Goal: Task Accomplishment & Management: Manage account settings

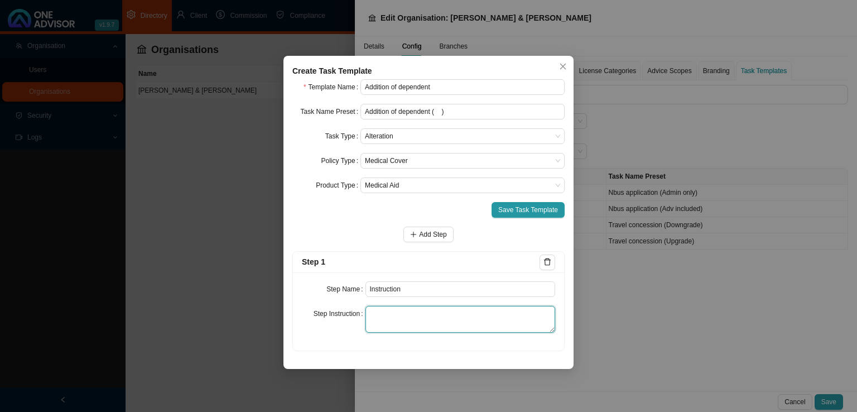
click at [400, 321] on textarea at bounding box center [460, 319] width 190 height 27
paste textarea "Record the instruction received from the client regarding the course or directi…"
click at [527, 314] on textarea "Record the instruction received from the client regarding the course or directi…" at bounding box center [460, 319] width 190 height 27
click at [526, 325] on textarea "Record the instruction received from the client regarding the course or directi…" at bounding box center [460, 319] width 190 height 27
type textarea "Record the instruction received from the client regarding the course or directi…"
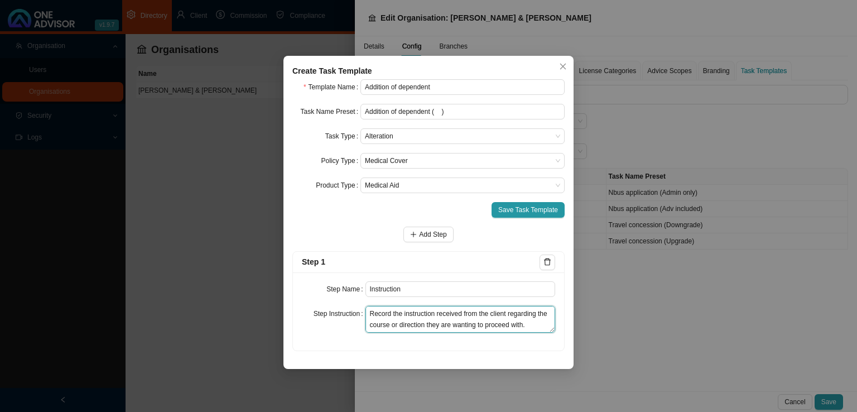
drag, startPoint x: 530, startPoint y: 326, endPoint x: 312, endPoint y: 290, distance: 220.0
click at [312, 290] on div "Step Name Instruction Step Instruction Record the instruction received from the…" at bounding box center [428, 311] width 271 height 78
click at [388, 311] on textarea at bounding box center [460, 319] width 190 height 27
paste textarea "Record the instruction received from the client of the course or direction they…"
click at [494, 327] on textarea "Record the instruction received from the client of the course or direction they…" at bounding box center [460, 319] width 190 height 27
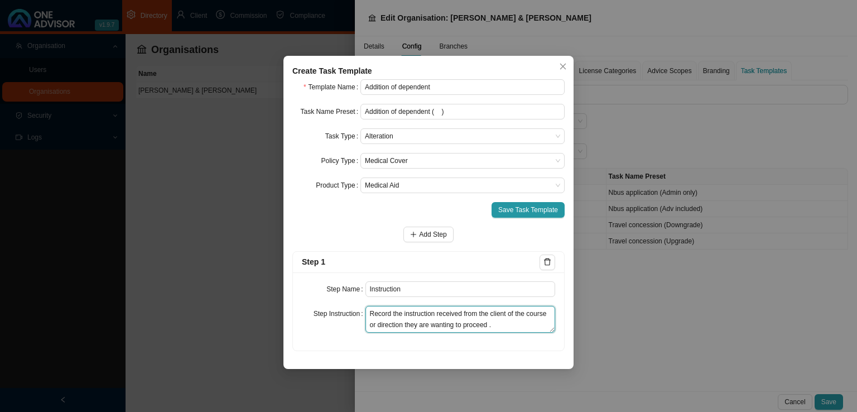
click at [511, 315] on textarea "Record the instruction received from the client of the course or direction they…" at bounding box center [460, 319] width 190 height 27
drag, startPoint x: 508, startPoint y: 314, endPoint x: 514, endPoint y: 317, distance: 7.8
click at [514, 317] on textarea "Record the instruction received from the client of the course or direction they…" at bounding box center [460, 319] width 190 height 27
click at [507, 313] on textarea "Record the instruction received from the client of the course or direction they…" at bounding box center [460, 319] width 190 height 27
drag, startPoint x: 508, startPoint y: 312, endPoint x: 545, endPoint y: 342, distance: 47.2
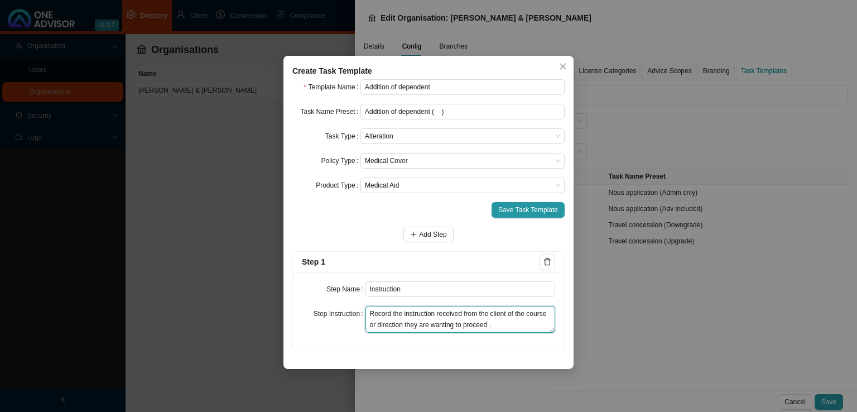
click at [545, 342] on div "Step Name Instruction Step Instruction Record the instruction received from the…" at bounding box center [428, 311] width 271 height 78
click at [433, 316] on textarea "Record the instruction received from the client." at bounding box center [460, 319] width 190 height 27
type textarea "Record the instruction/request received from the client."
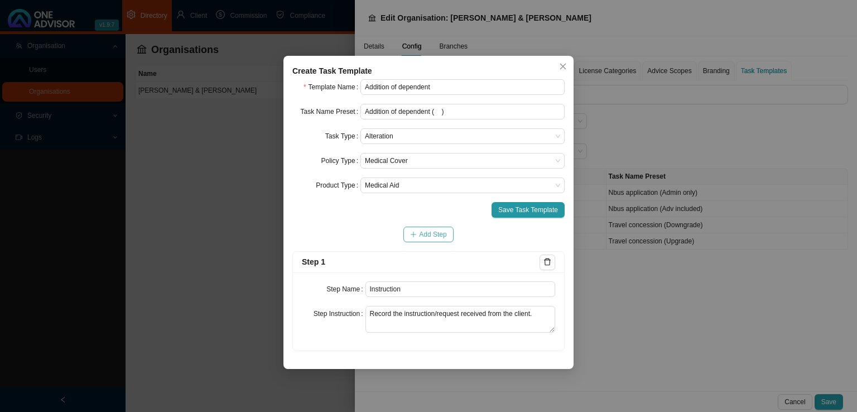
click at [433, 228] on button "Add Step" at bounding box center [428, 235] width 50 height 16
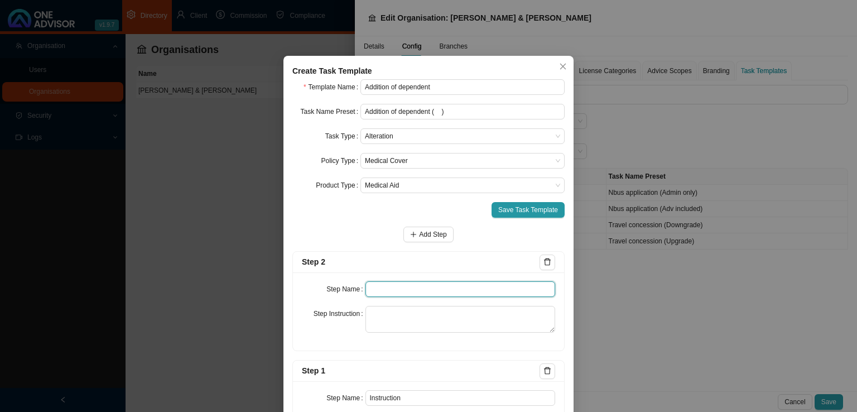
click at [393, 282] on input "text" at bounding box center [460, 289] width 190 height 16
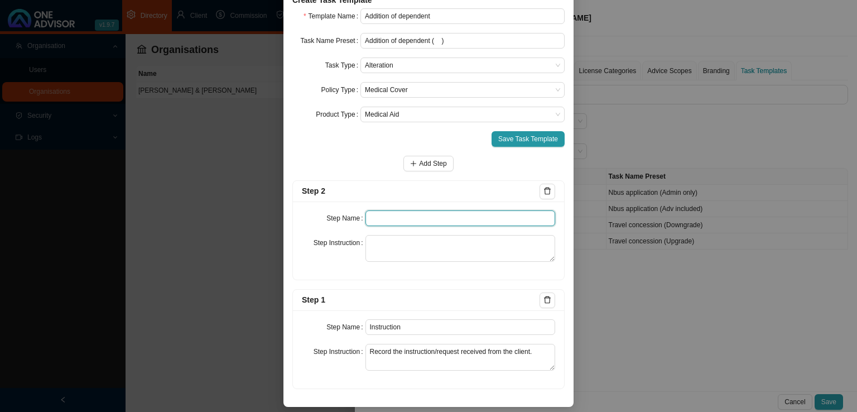
scroll to position [74, 0]
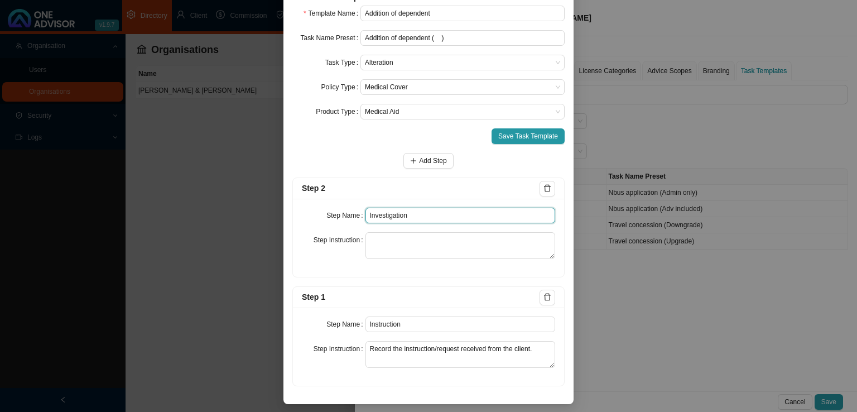
type input "Investigation"
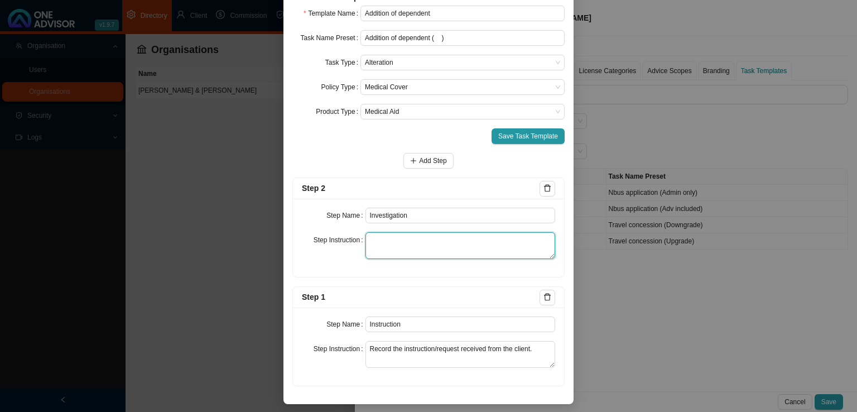
click at [403, 247] on textarea at bounding box center [460, 245] width 190 height 27
paste textarea "Gathering of any information to carry out the clients request."
type textarea "Gathering of any information to carry out the clients request."
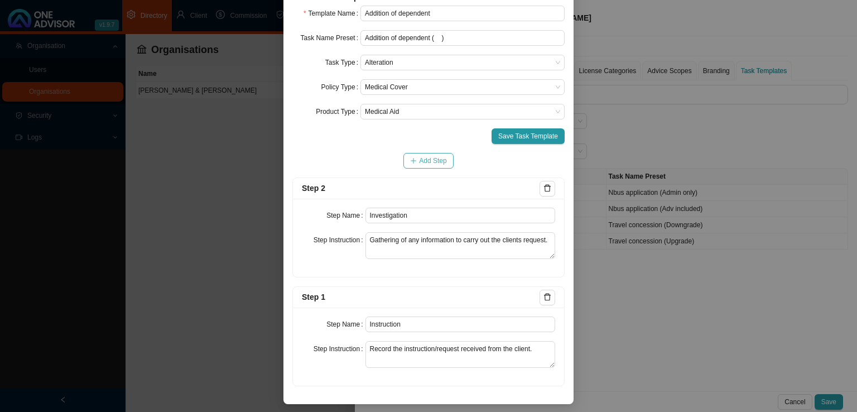
click at [405, 167] on button "Add Step" at bounding box center [428, 161] width 50 height 16
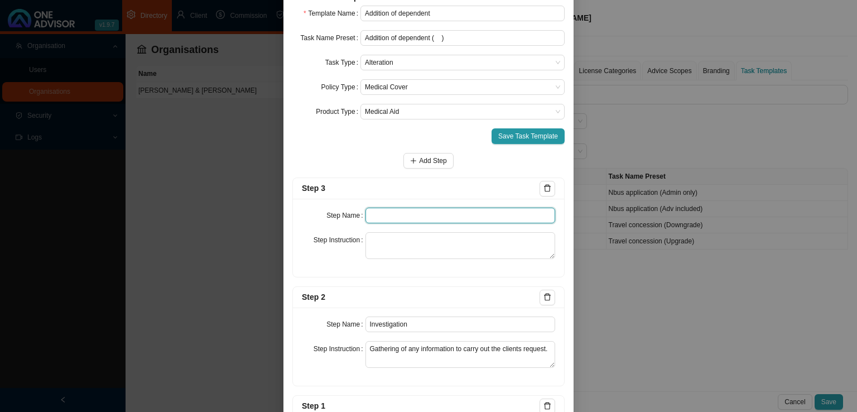
click at [400, 211] on input "text" at bounding box center [460, 216] width 190 height 16
type input "Paperwork"
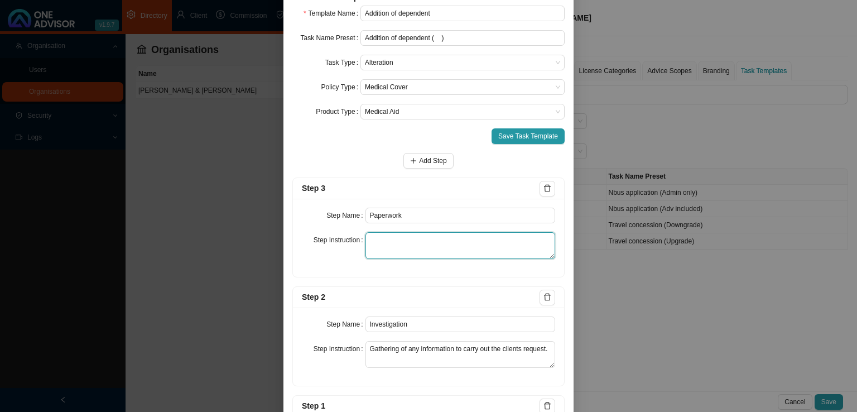
click at [390, 251] on textarea at bounding box center [460, 245] width 190 height 27
click at [375, 235] on textarea at bounding box center [460, 245] width 190 height 27
paste textarea "Record all correspondence pertaining to the gathering of the signed application…"
click at [420, 251] on textarea "Record all correspondence pertaining to the gathering of the signed application…" at bounding box center [460, 245] width 190 height 27
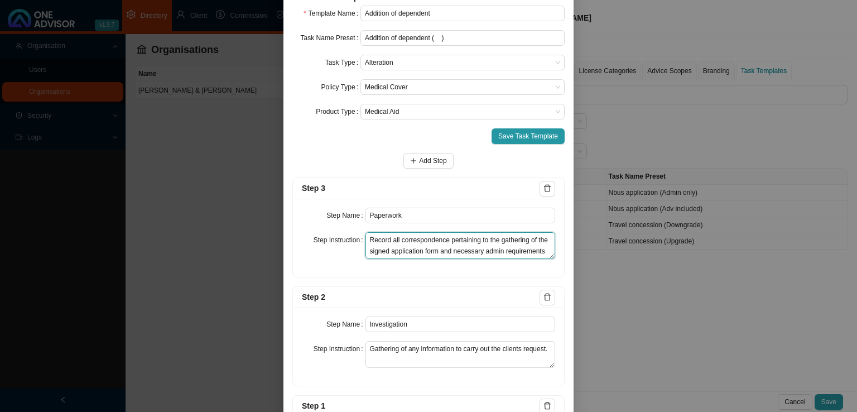
click at [420, 251] on textarea "Record all correspondence pertaining to the gathering of the signed application…" at bounding box center [460, 245] width 190 height 27
type textarea "Record all correspondence pertaining to the gathering of the signed form and ne…"
click at [430, 156] on span "Add Step" at bounding box center [432, 160] width 27 height 11
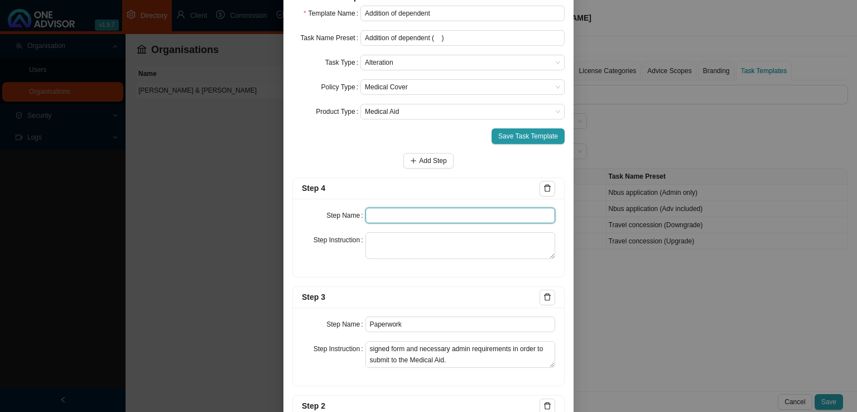
click at [397, 216] on input "text" at bounding box center [460, 216] width 190 height 16
type input "Submission"
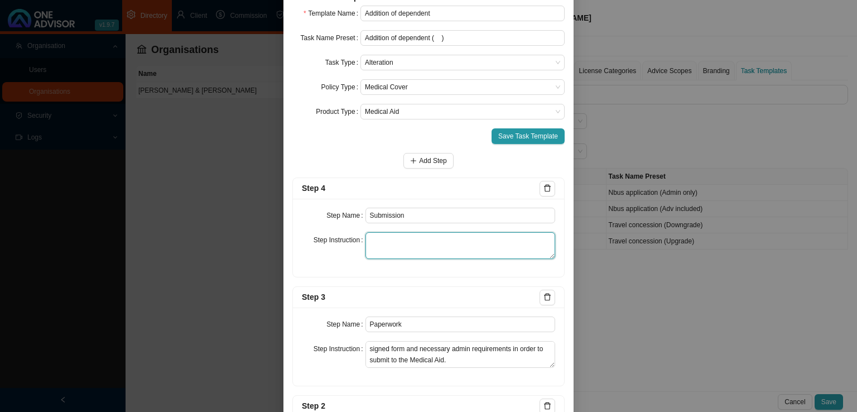
drag, startPoint x: 373, startPoint y: 235, endPoint x: 386, endPoint y: 233, distance: 13.0
click at [375, 235] on textarea at bounding box center [460, 245] width 190 height 27
paste textarea "Record submission of the completed application form to the Medical Aid and all …"
click at [498, 237] on textarea "Record submission of the completed application form to the Medical Aid and all …" at bounding box center [460, 245] width 190 height 27
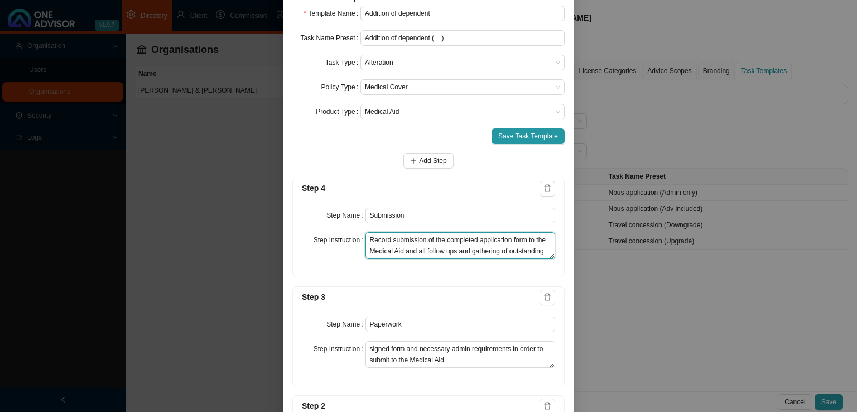
click at [498, 237] on textarea "Record submission of the completed application form to the Medical Aid and all …" at bounding box center [460, 245] width 190 height 27
type textarea "Record submission of the completed form to the Medical Aid and all follow ups a…"
click at [431, 154] on button "Add Step" at bounding box center [428, 161] width 50 height 16
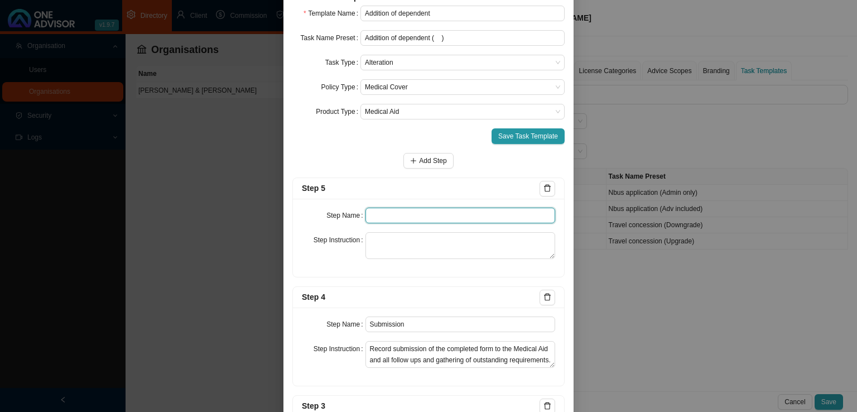
click at [415, 218] on input "text" at bounding box center [460, 216] width 190 height 16
type input "Confirmation of works done"
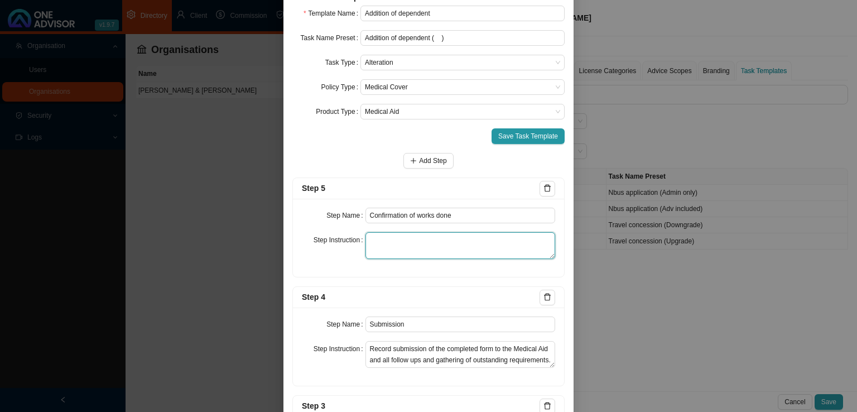
click at [421, 256] on textarea at bounding box center [460, 245] width 190 height 27
click at [402, 244] on textarea at bounding box center [460, 245] width 190 height 27
paste textarea "Email the client a summary of the outcome of their request including a membersh…"
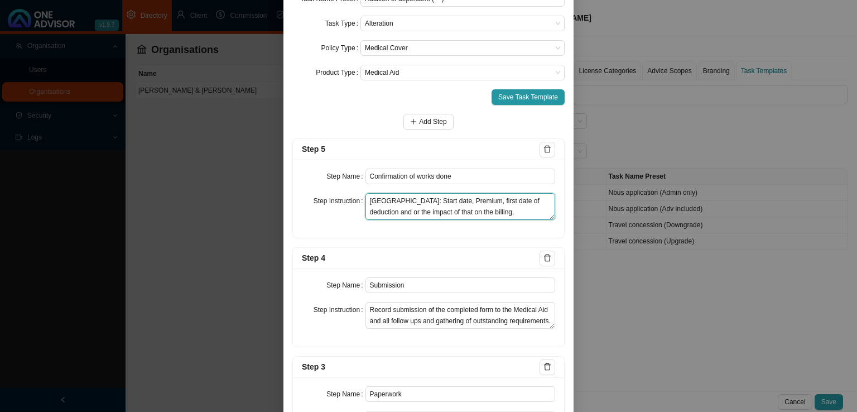
scroll to position [129, 0]
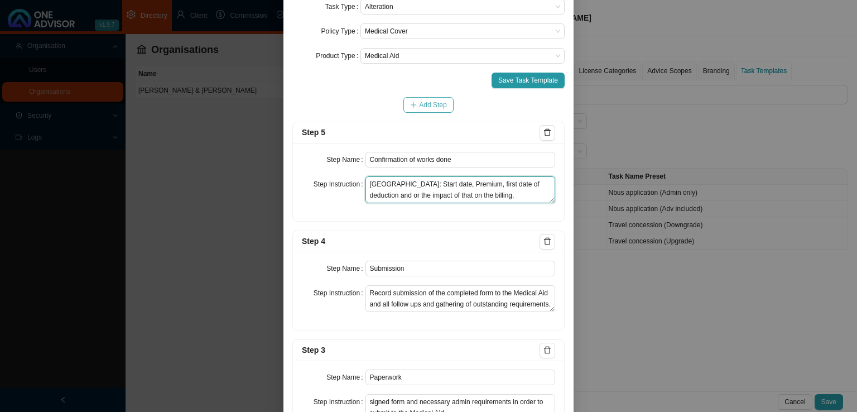
type textarea "Email the client a summary of the outcome of their request including a membersh…"
drag, startPoint x: 411, startPoint y: 102, endPoint x: 415, endPoint y: 114, distance: 12.7
click at [411, 102] on icon "plus" at bounding box center [413, 105] width 7 height 7
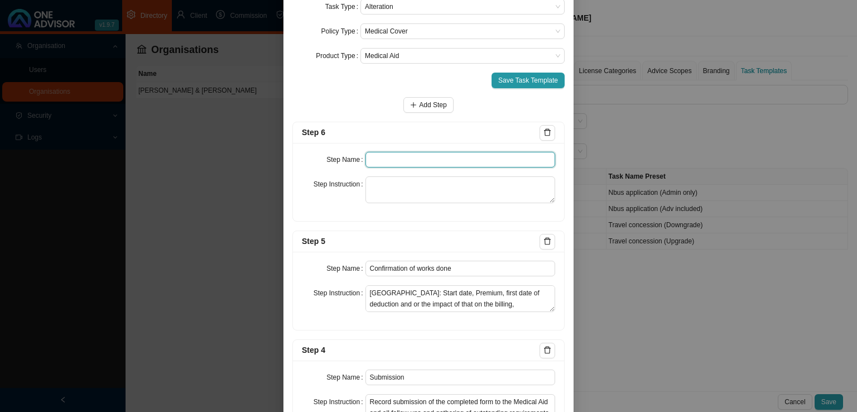
click at [402, 153] on input "text" at bounding box center [460, 160] width 190 height 16
type input "Update schedule"
click at [543, 132] on icon "delete" at bounding box center [547, 132] width 8 height 8
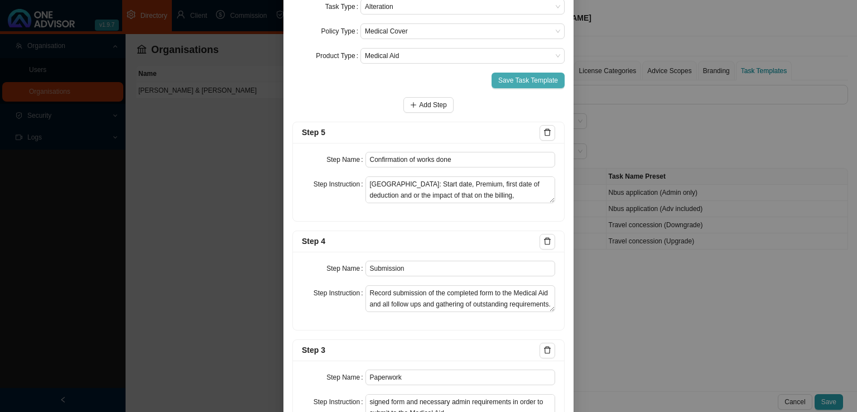
click at [524, 84] on span "Save Task Template" at bounding box center [528, 80] width 60 height 11
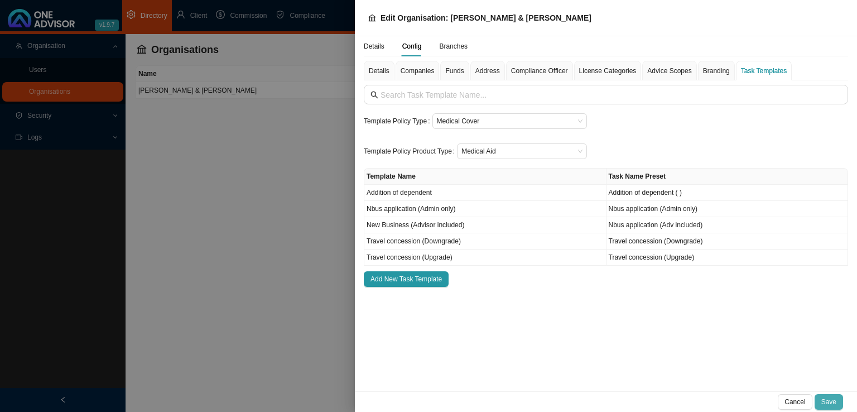
click at [828, 402] on span "Save" at bounding box center [828, 401] width 15 height 11
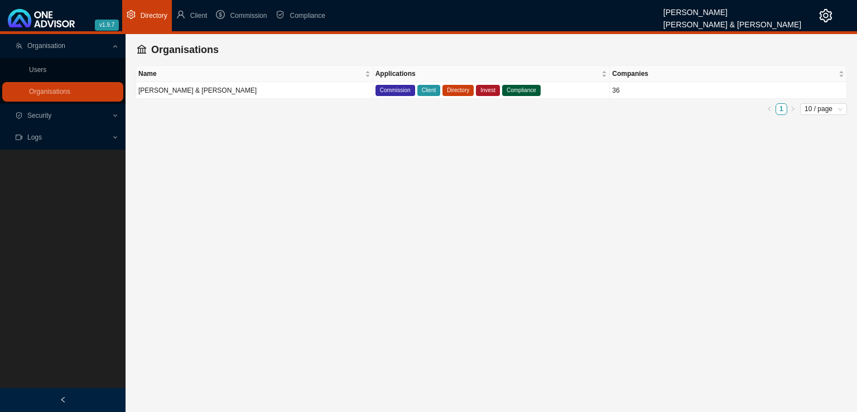
click at [60, 44] on span "Organisation" at bounding box center [46, 46] width 38 height 8
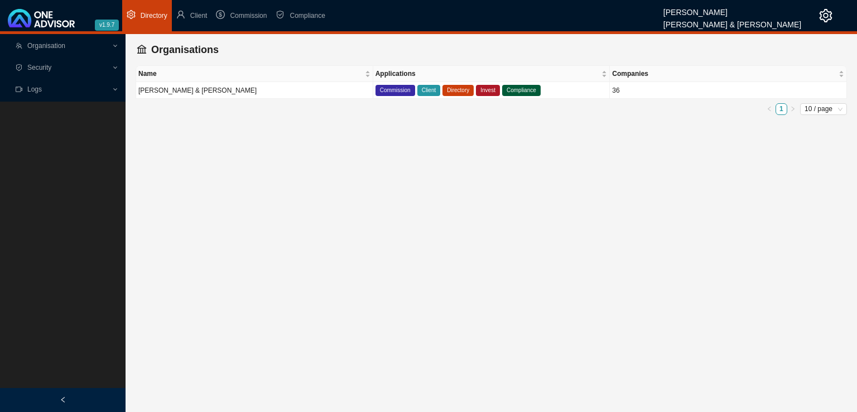
click at [60, 44] on span "Organisation" at bounding box center [46, 46] width 38 height 8
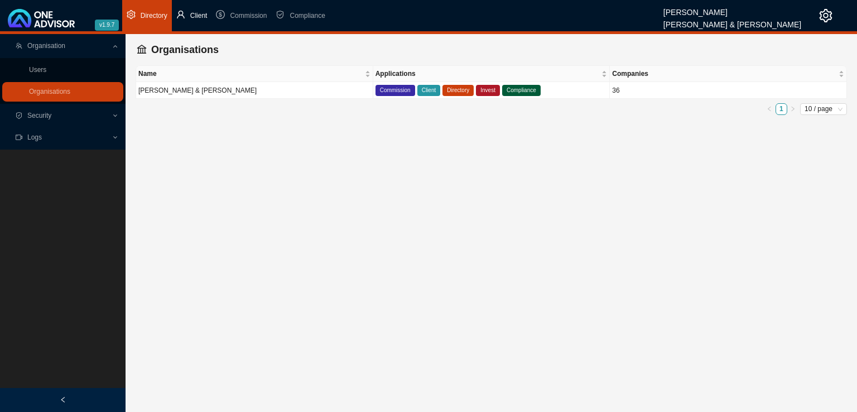
click at [179, 16] on icon "user" at bounding box center [180, 15] width 7 height 8
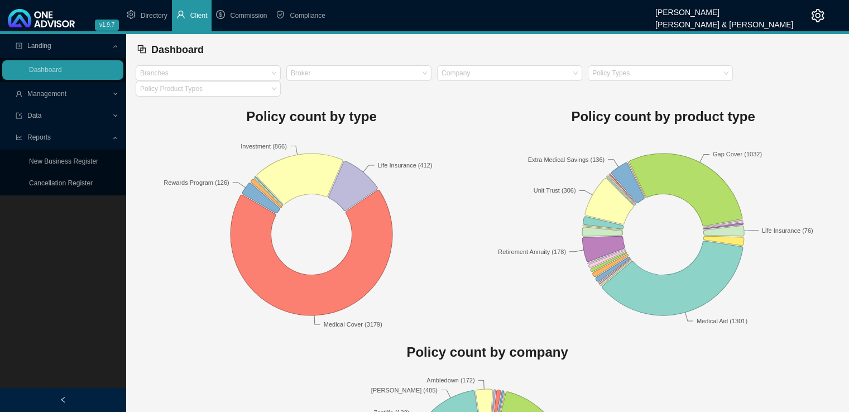
click at [57, 133] on span "Reports" at bounding box center [64, 138] width 96 height 20
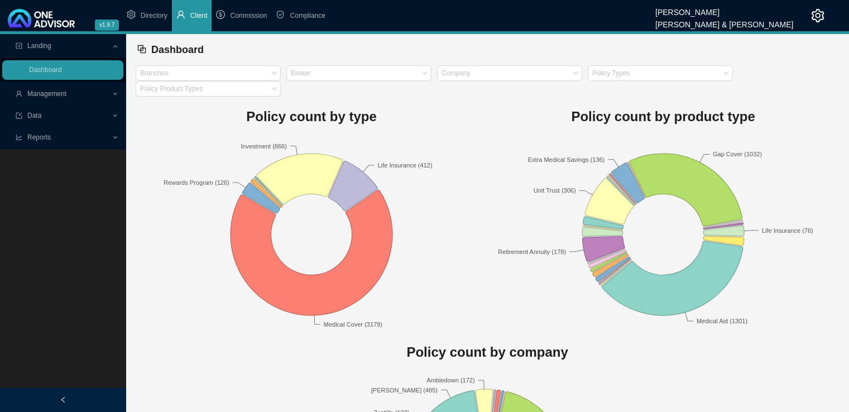
click at [57, 133] on span "Reports" at bounding box center [64, 138] width 96 height 20
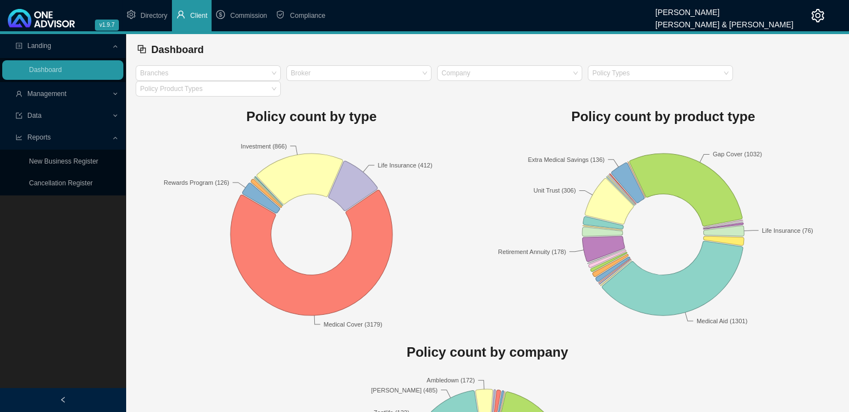
click at [69, 94] on span "Management" at bounding box center [64, 94] width 96 height 20
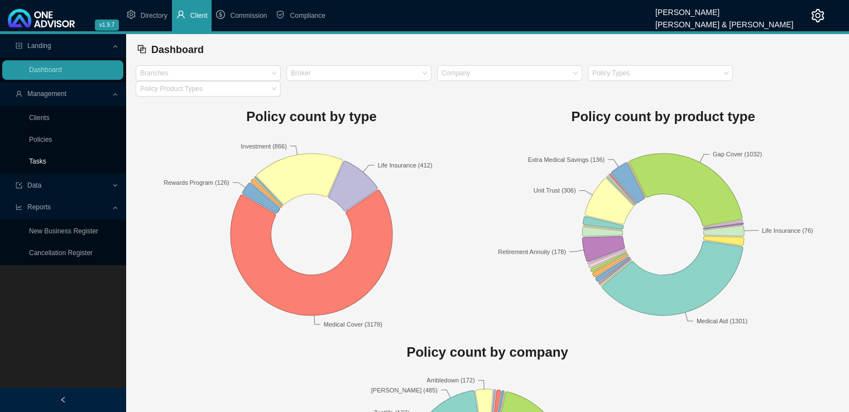
click at [39, 159] on link "Tasks" at bounding box center [37, 161] width 17 height 8
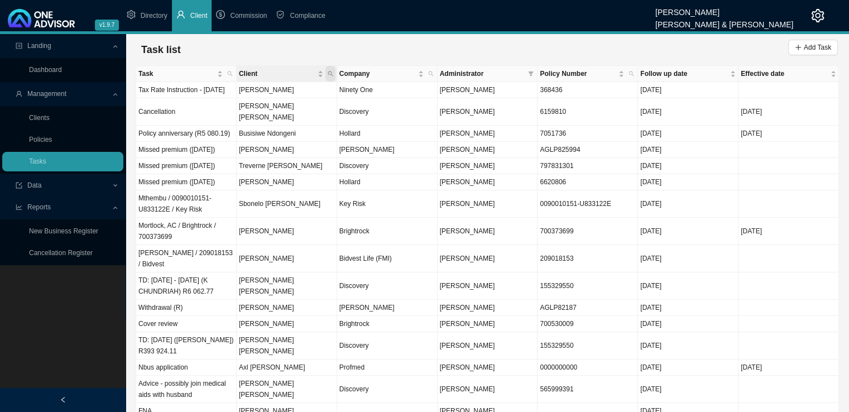
click at [330, 68] on span "Client" at bounding box center [330, 74] width 10 height 16
click at [268, 94] on input "text" at bounding box center [278, 96] width 105 height 16
type input "[PERSON_NAME]"
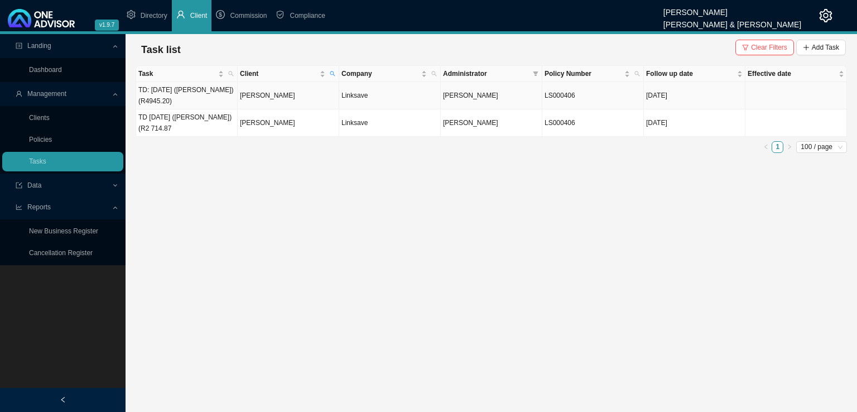
click at [270, 104] on td "[PERSON_NAME]" at bounding box center [289, 95] width 102 height 27
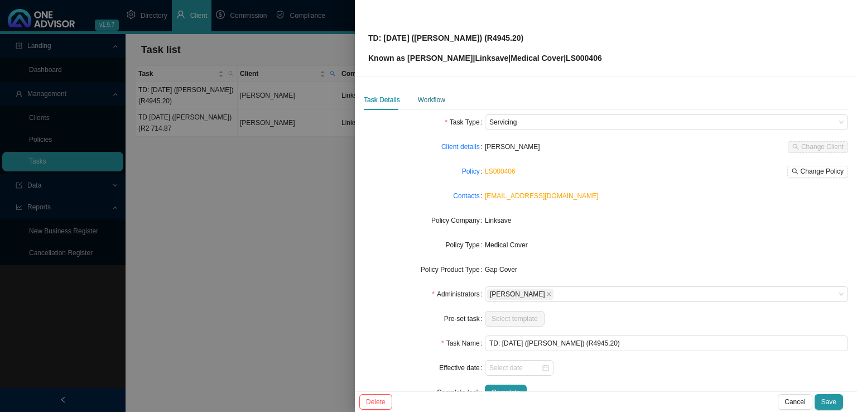
click at [431, 102] on div "Workflow" at bounding box center [431, 99] width 27 height 11
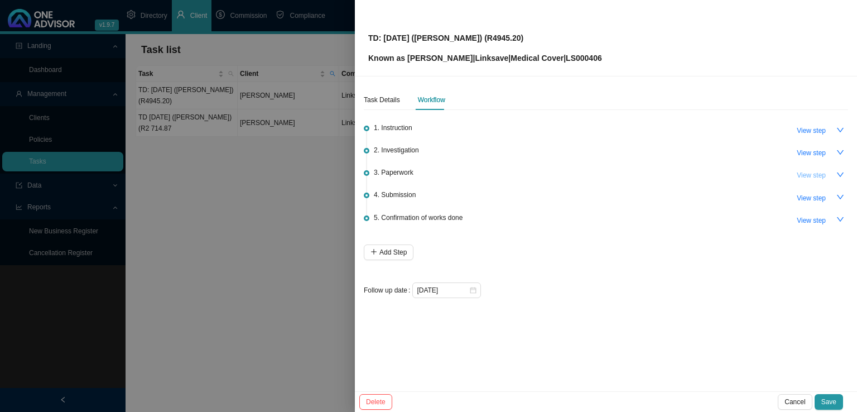
click at [821, 177] on span "View step" at bounding box center [811, 175] width 29 height 11
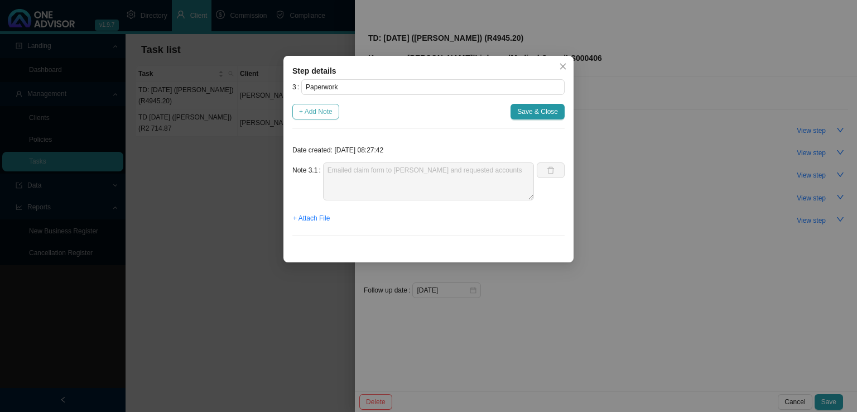
click at [313, 115] on span "+ Add Note" at bounding box center [315, 111] width 33 height 11
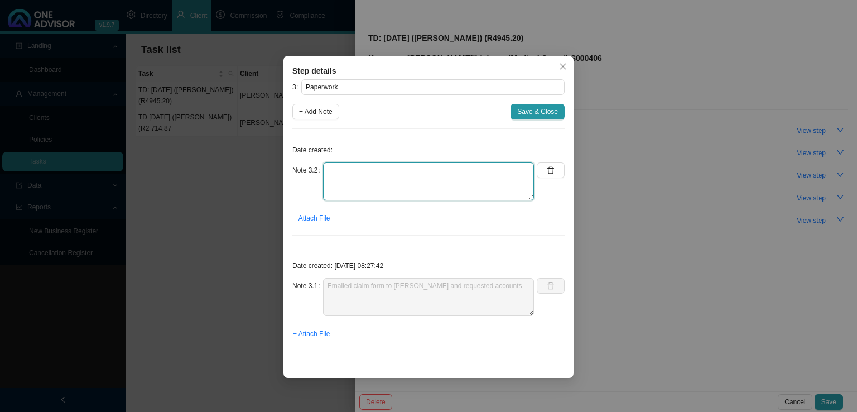
click at [364, 181] on textarea at bounding box center [428, 181] width 211 height 38
type textarea "Received the hospital account, but it is not the detailed account. Let [PERSON_…"
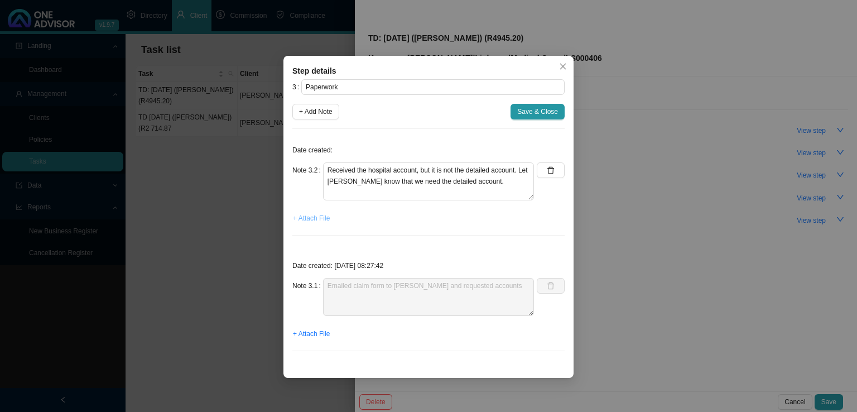
click at [320, 219] on span "+ Attach File" at bounding box center [311, 218] width 37 height 11
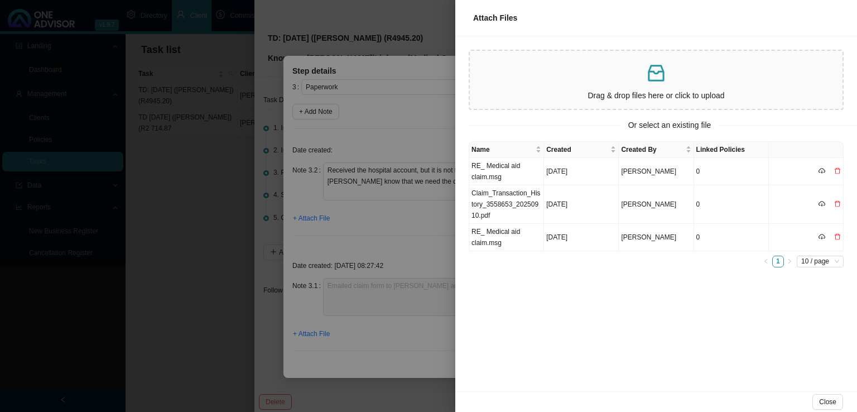
click at [698, 79] on p at bounding box center [656, 73] width 364 height 23
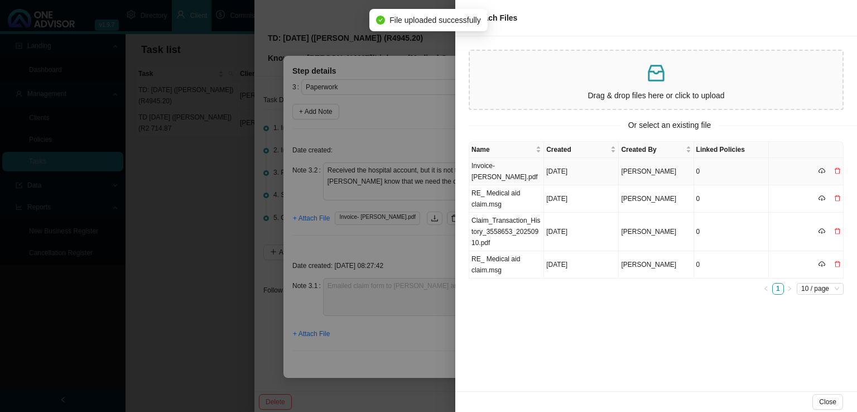
click at [507, 165] on td "Invoice- [PERSON_NAME].pdf" at bounding box center [506, 171] width 75 height 27
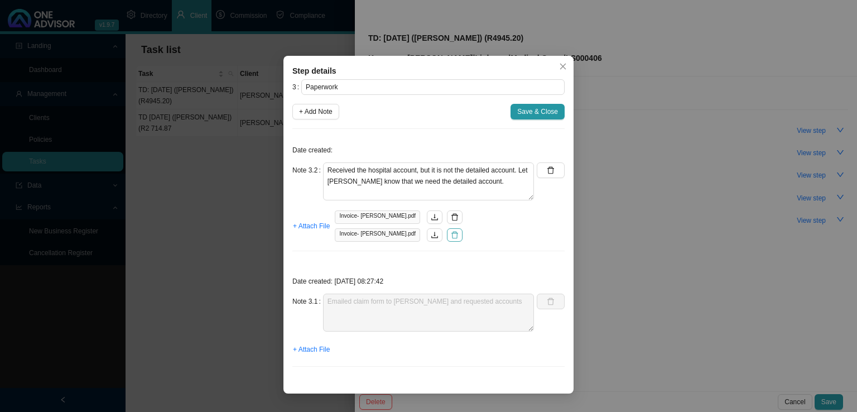
click at [447, 239] on button "button" at bounding box center [455, 234] width 16 height 13
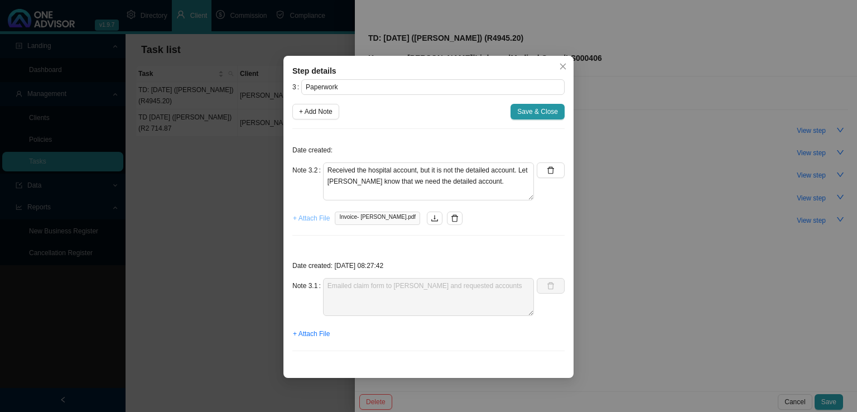
click at [325, 222] on span "+ Attach File" at bounding box center [311, 218] width 37 height 11
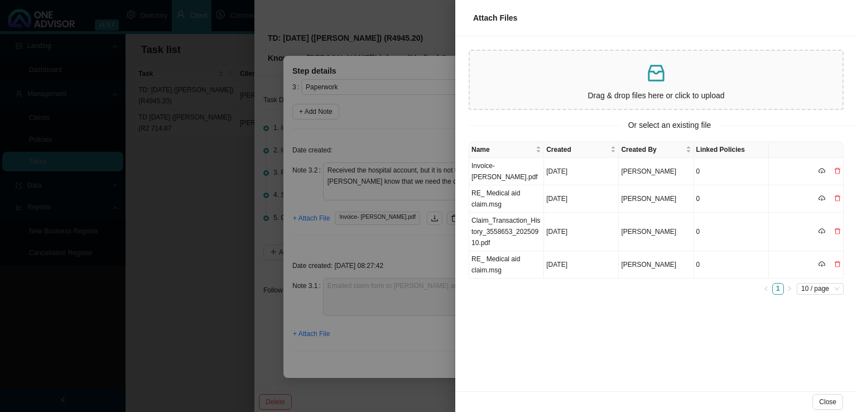
click at [397, 237] on div at bounding box center [428, 206] width 857 height 412
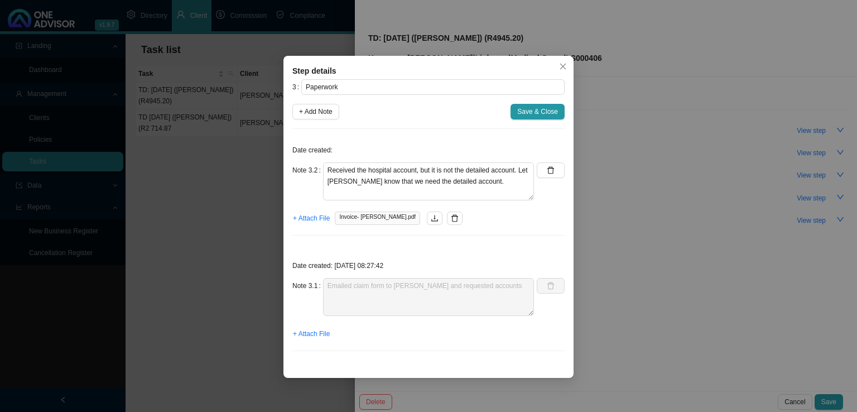
click at [397, 237] on div "Date created: Note 3.2 Received the hospital account, but it is not the detaile…" at bounding box center [428, 191] width 272 height 107
click at [319, 217] on span "+ Attach File" at bounding box center [311, 218] width 37 height 11
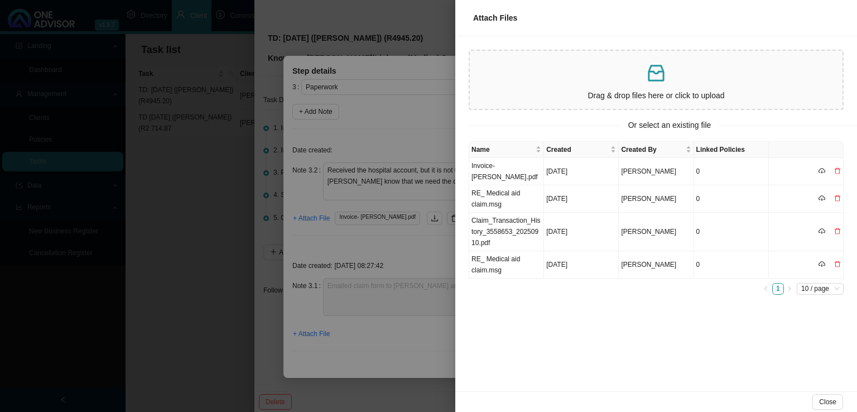
click at [598, 72] on p at bounding box center [656, 73] width 364 height 23
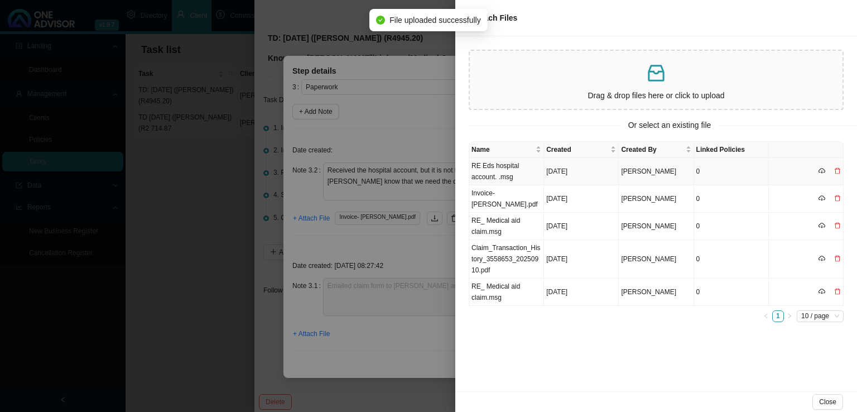
click at [517, 167] on td "RE Eds hospital account. .msg" at bounding box center [506, 171] width 75 height 27
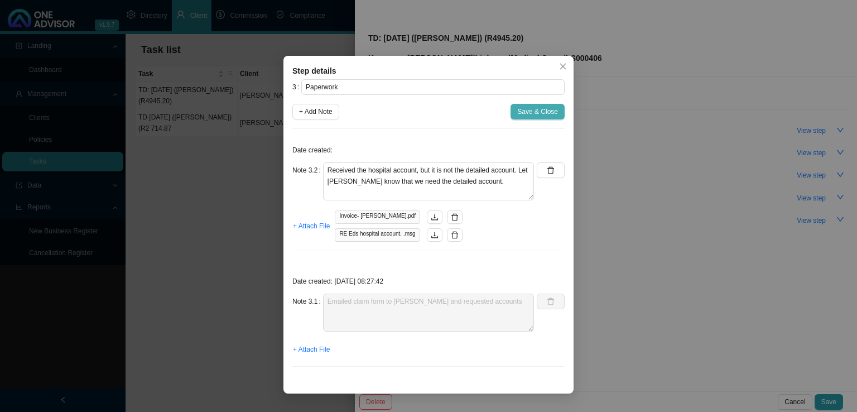
click at [533, 118] on button "Save & Close" at bounding box center [538, 112] width 54 height 16
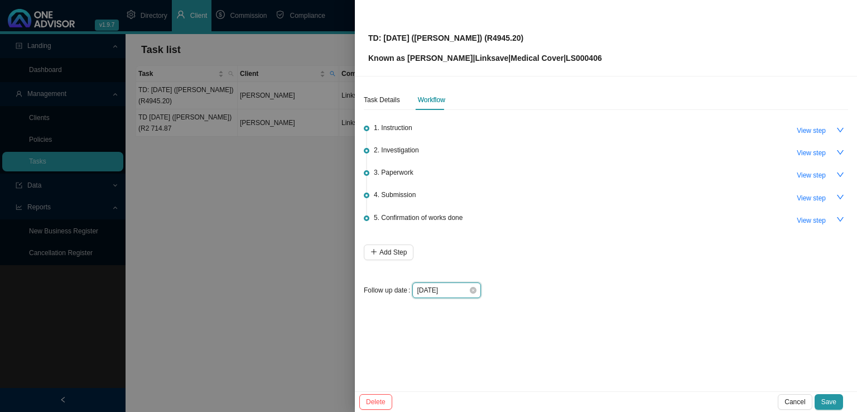
click at [440, 288] on input "[DATE]" at bounding box center [443, 290] width 52 height 11
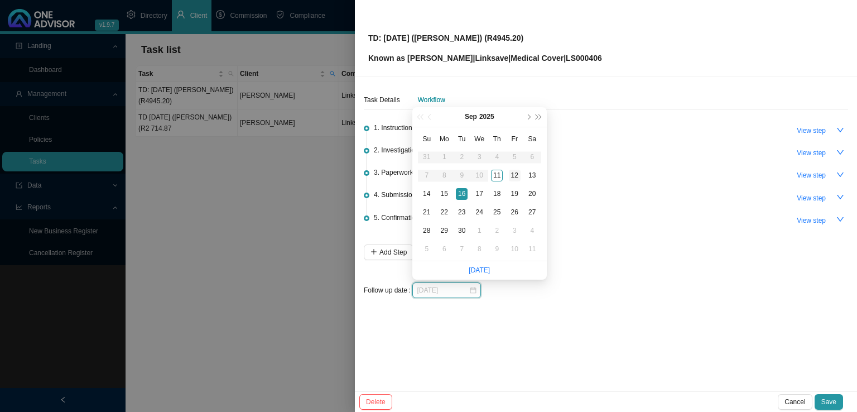
type input "[DATE]"
click at [520, 175] on div "12" at bounding box center [515, 176] width 12 height 12
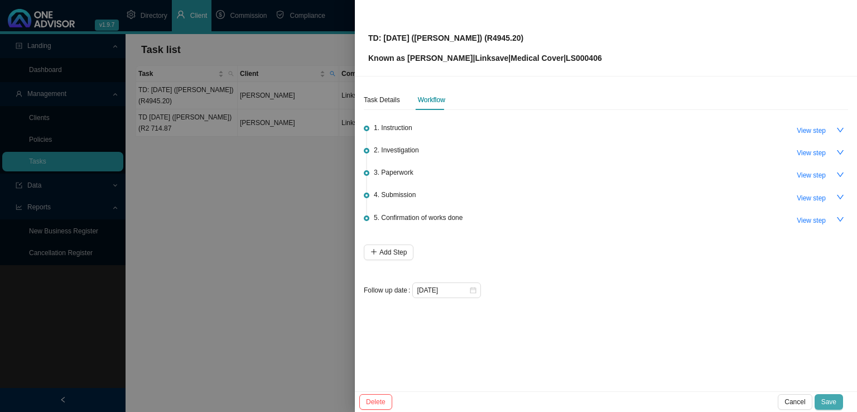
click at [829, 403] on span "Save" at bounding box center [828, 401] width 15 height 11
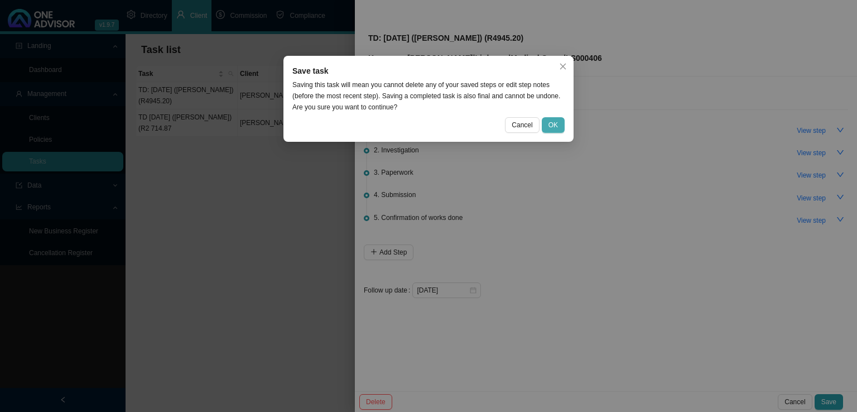
click at [556, 131] on button "OK" at bounding box center [553, 125] width 23 height 16
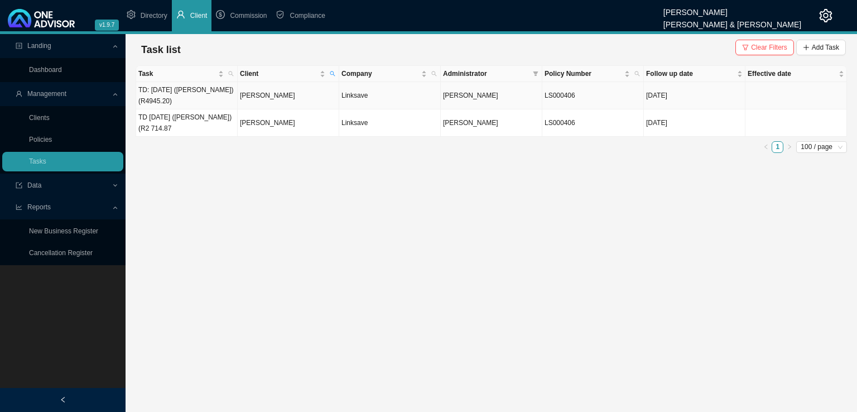
click at [208, 107] on td "TD: [DATE] ([PERSON_NAME]) (R4945.20)" at bounding box center [187, 95] width 102 height 27
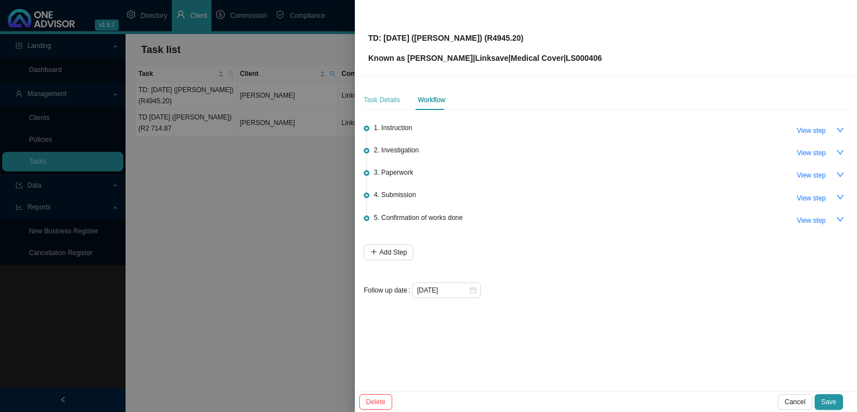
drag, startPoint x: 375, startPoint y: 91, endPoint x: 377, endPoint y: 99, distance: 8.7
click at [376, 91] on div "Task Details" at bounding box center [382, 100] width 36 height 20
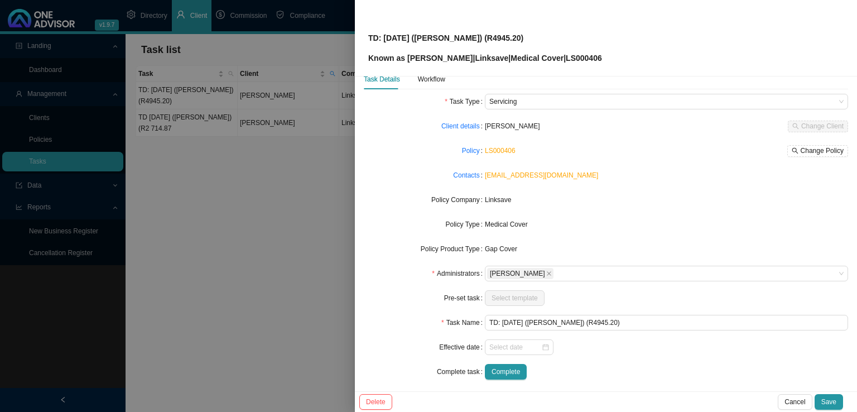
scroll to position [27, 0]
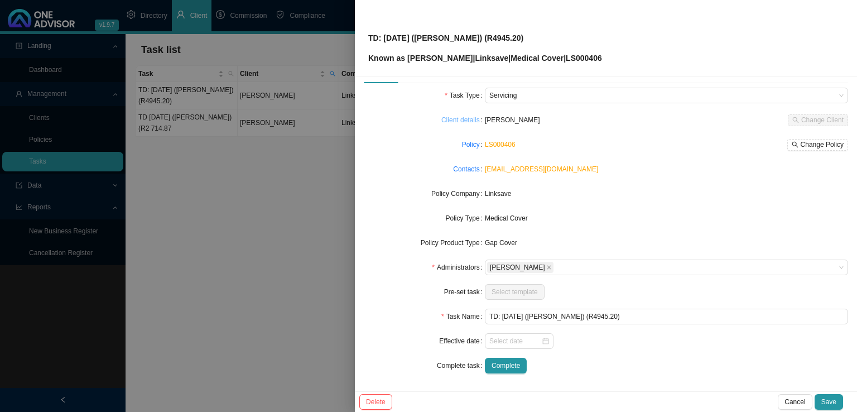
click at [462, 122] on link "Client details" at bounding box center [460, 119] width 39 height 11
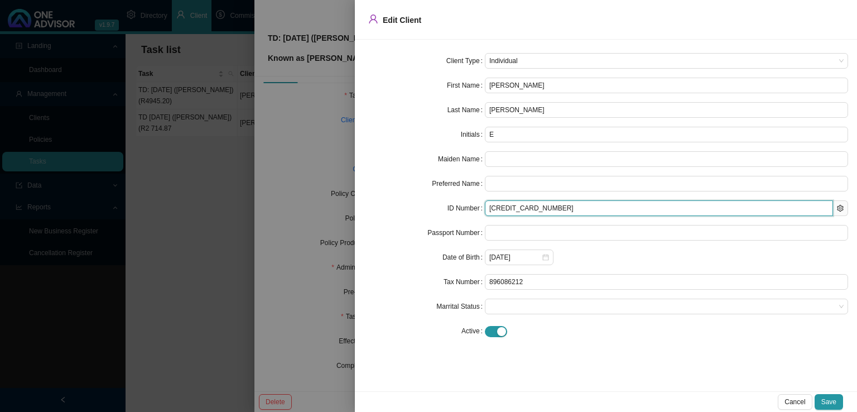
click at [545, 209] on input "[CREDIT_CARD_NUMBER]" at bounding box center [659, 208] width 348 height 16
drag, startPoint x: 557, startPoint y: 209, endPoint x: 460, endPoint y: 215, distance: 97.3
click at [461, 215] on div "ID Number [CREDIT_CARD_NUMBER]" at bounding box center [606, 208] width 484 height 16
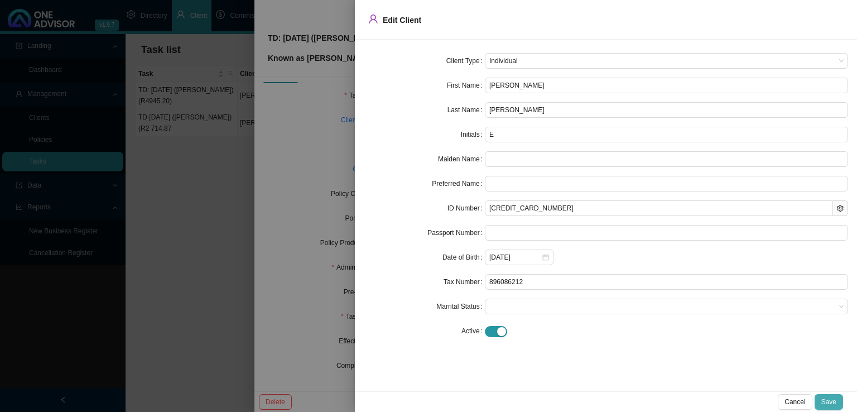
click at [835, 402] on span "Save" at bounding box center [828, 401] width 15 height 11
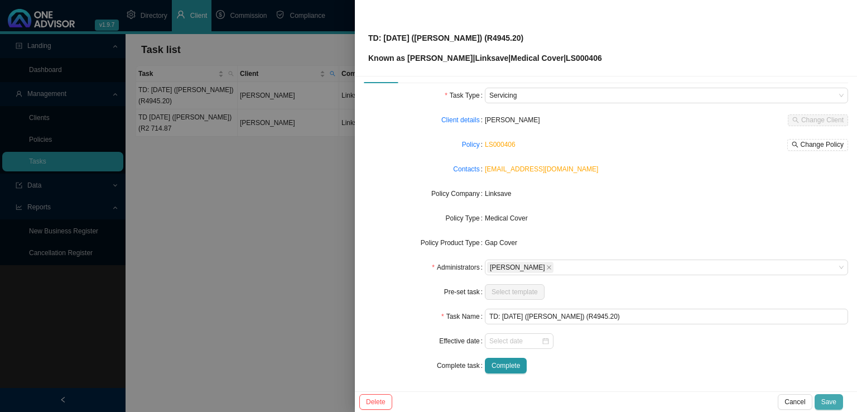
click at [833, 403] on span "Save" at bounding box center [828, 401] width 15 height 11
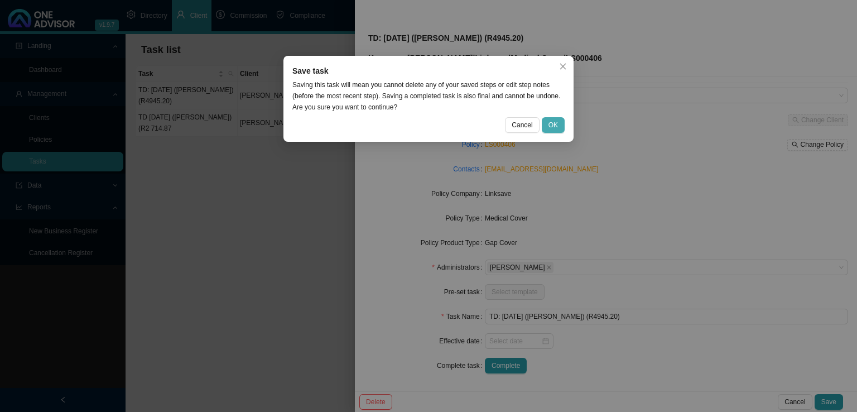
click at [555, 124] on span "OK" at bounding box center [552, 124] width 9 height 11
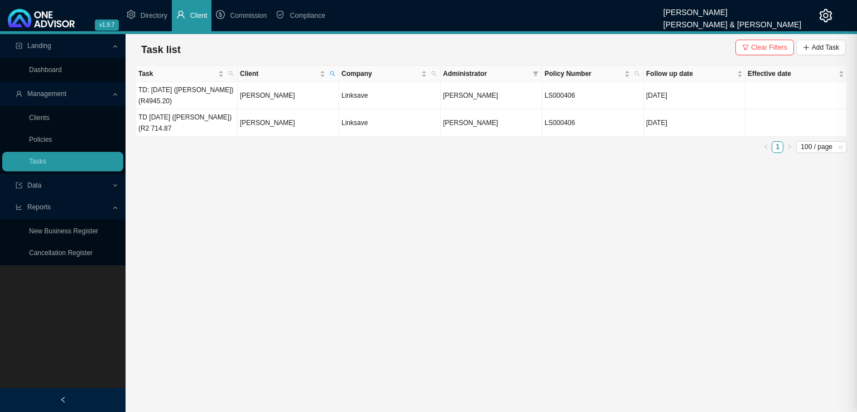
scroll to position [14, 0]
click at [296, 101] on td "[PERSON_NAME]" at bounding box center [289, 95] width 102 height 27
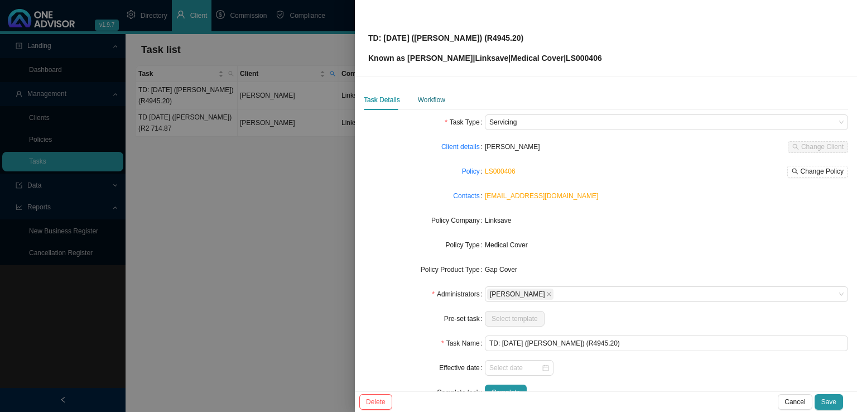
click at [436, 98] on div "Workflow" at bounding box center [431, 99] width 27 height 11
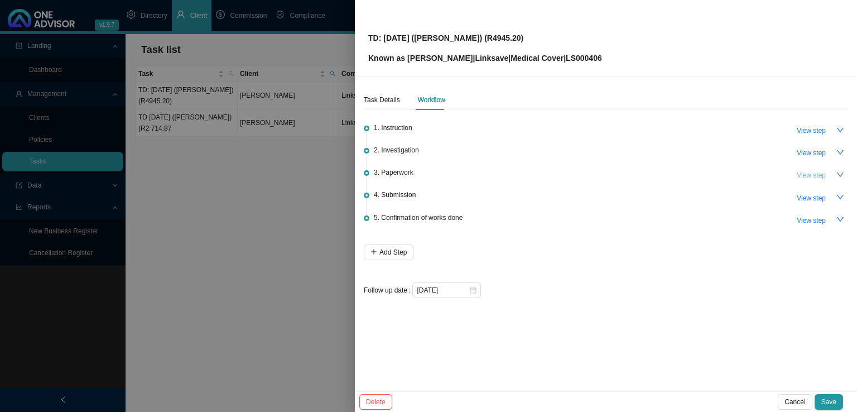
click at [804, 174] on span "View step" at bounding box center [811, 175] width 29 height 11
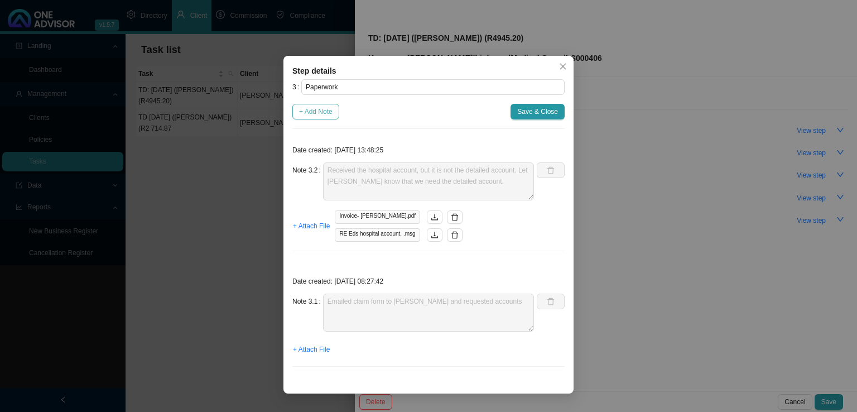
click at [307, 111] on span "+ Add Note" at bounding box center [315, 111] width 33 height 11
type textarea "Received the hospital account, but it is not the detailed account. Let [PERSON_…"
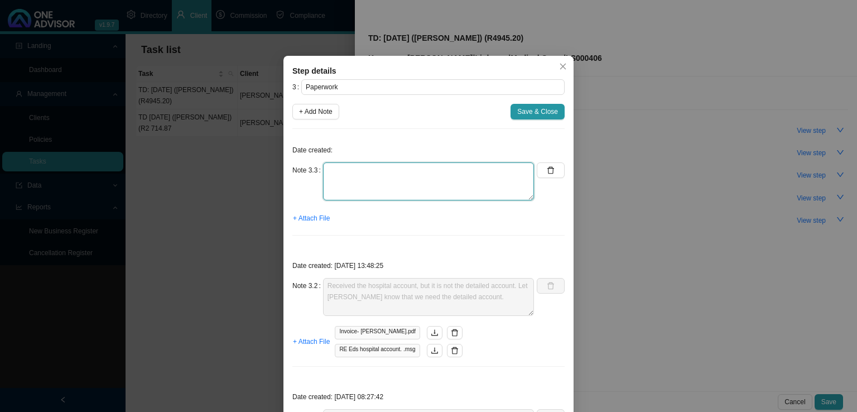
drag, startPoint x: 368, startPoint y: 196, endPoint x: 370, endPoint y: 190, distance: 7.1
click at [369, 195] on textarea at bounding box center [428, 181] width 211 height 38
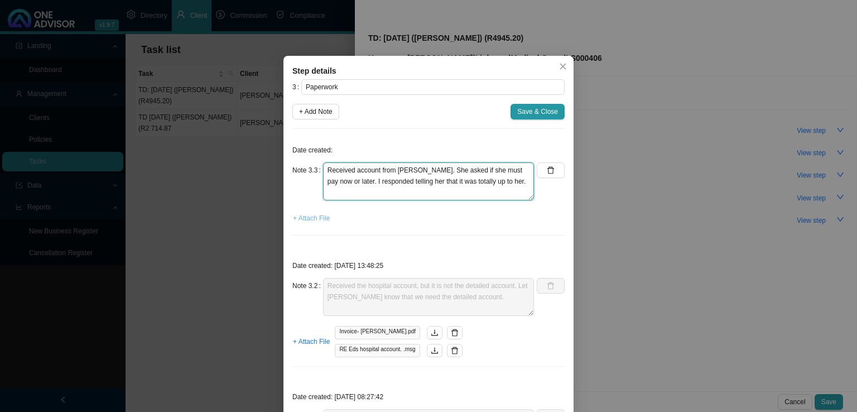
type textarea "Received account from [PERSON_NAME]. She asked if she must pay now or later. I …"
click at [317, 219] on span "+ Attach File" at bounding box center [311, 218] width 37 height 11
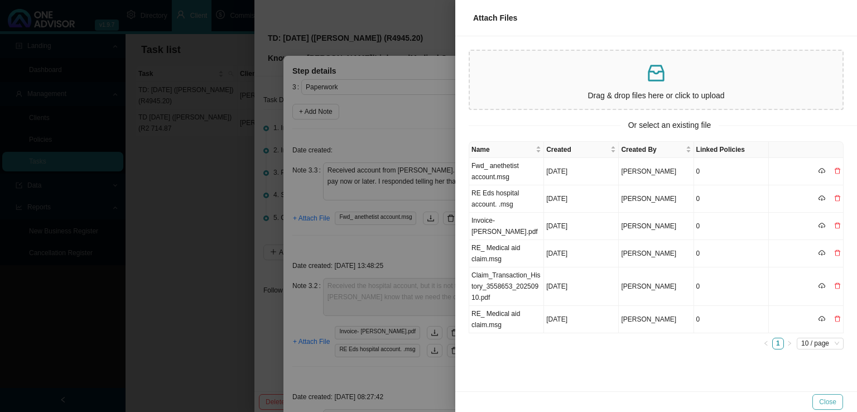
click at [829, 400] on span "Close" at bounding box center [827, 401] width 17 height 11
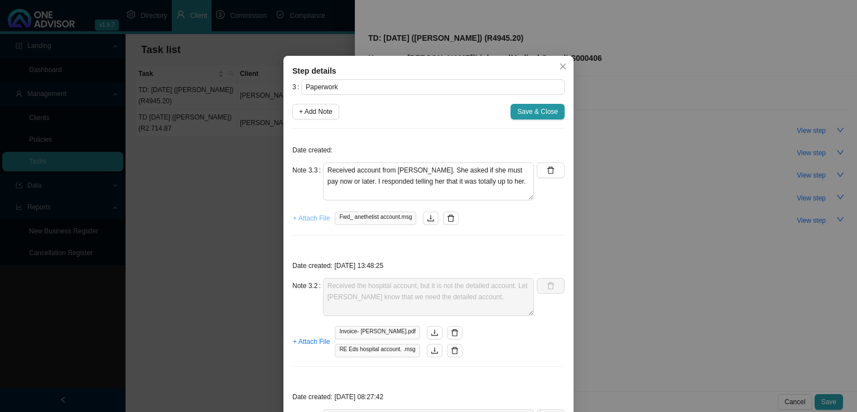
click at [296, 219] on span "+ Attach File" at bounding box center [311, 218] width 37 height 11
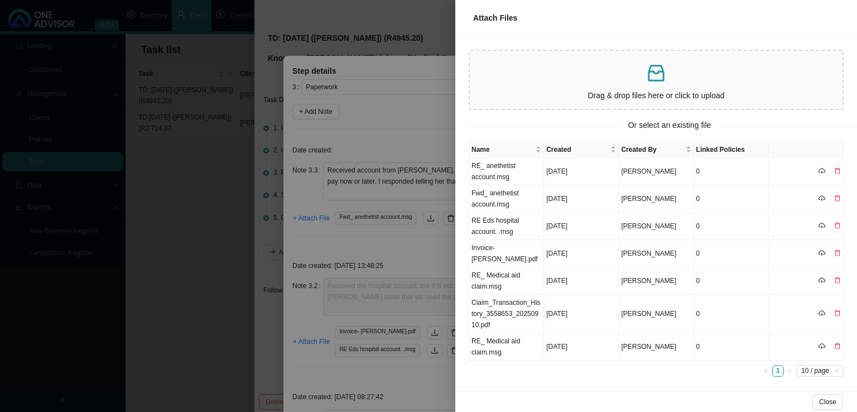
click at [469, 168] on div "Name Created Created By Linked Policies RE_ anethetist account.msg [DATE] [PERS…" at bounding box center [656, 250] width 375 height 219
click at [528, 175] on td "RE_ anethetist account.msg" at bounding box center [506, 171] width 75 height 27
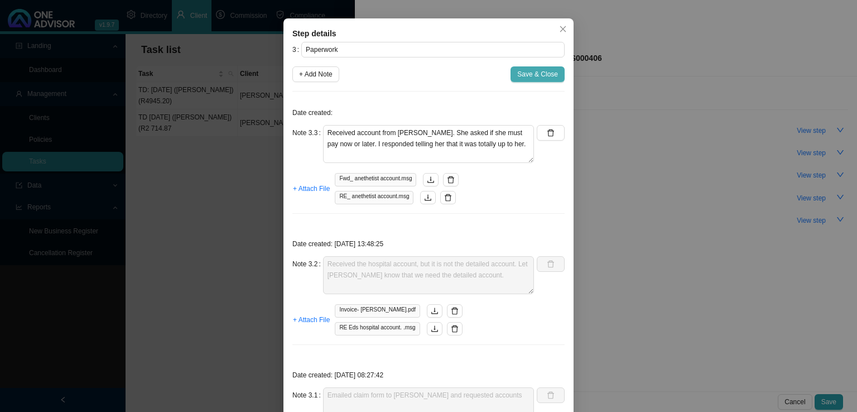
scroll to position [0, 0]
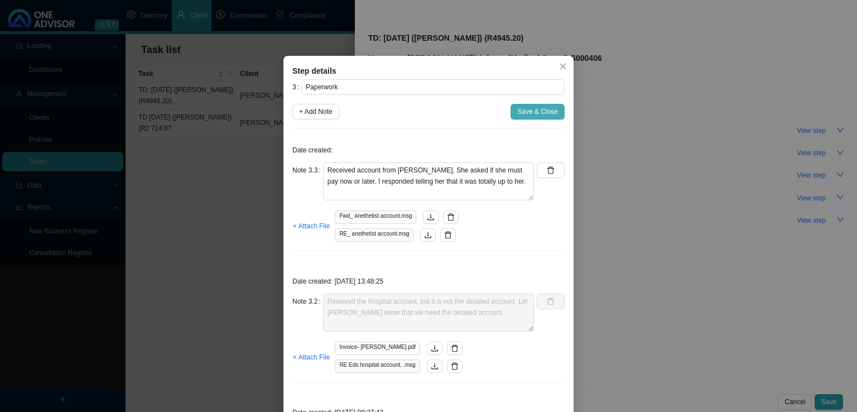
click at [545, 109] on span "Save & Close" at bounding box center [537, 111] width 41 height 11
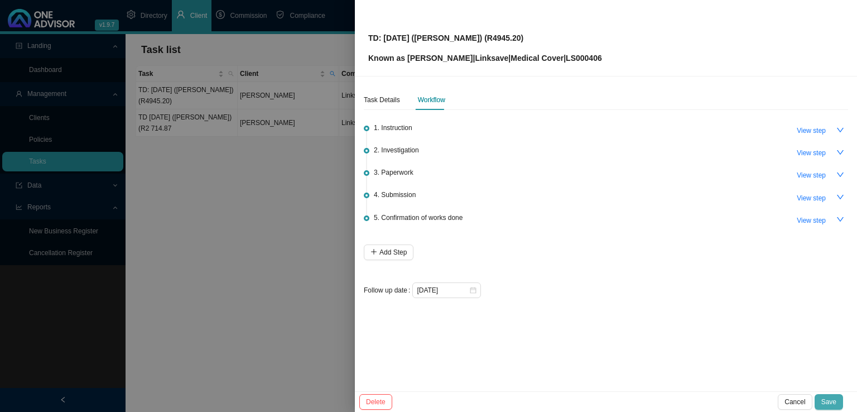
click at [831, 400] on span "Save" at bounding box center [828, 401] width 15 height 11
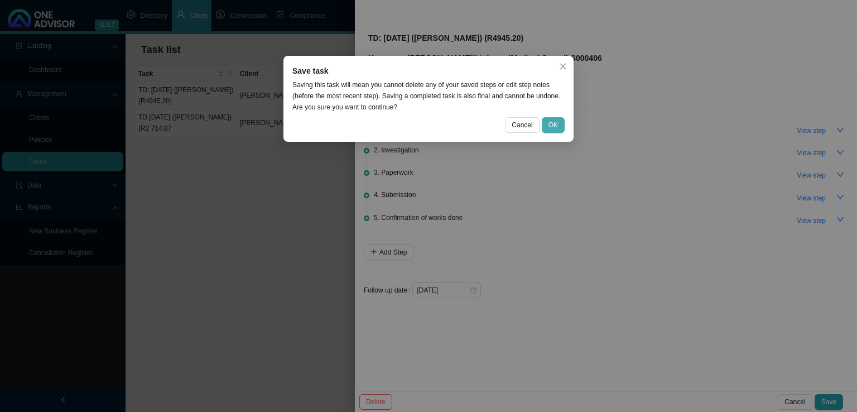
click at [555, 123] on span "OK" at bounding box center [552, 124] width 9 height 11
